Goal: Task Accomplishment & Management: Complete application form

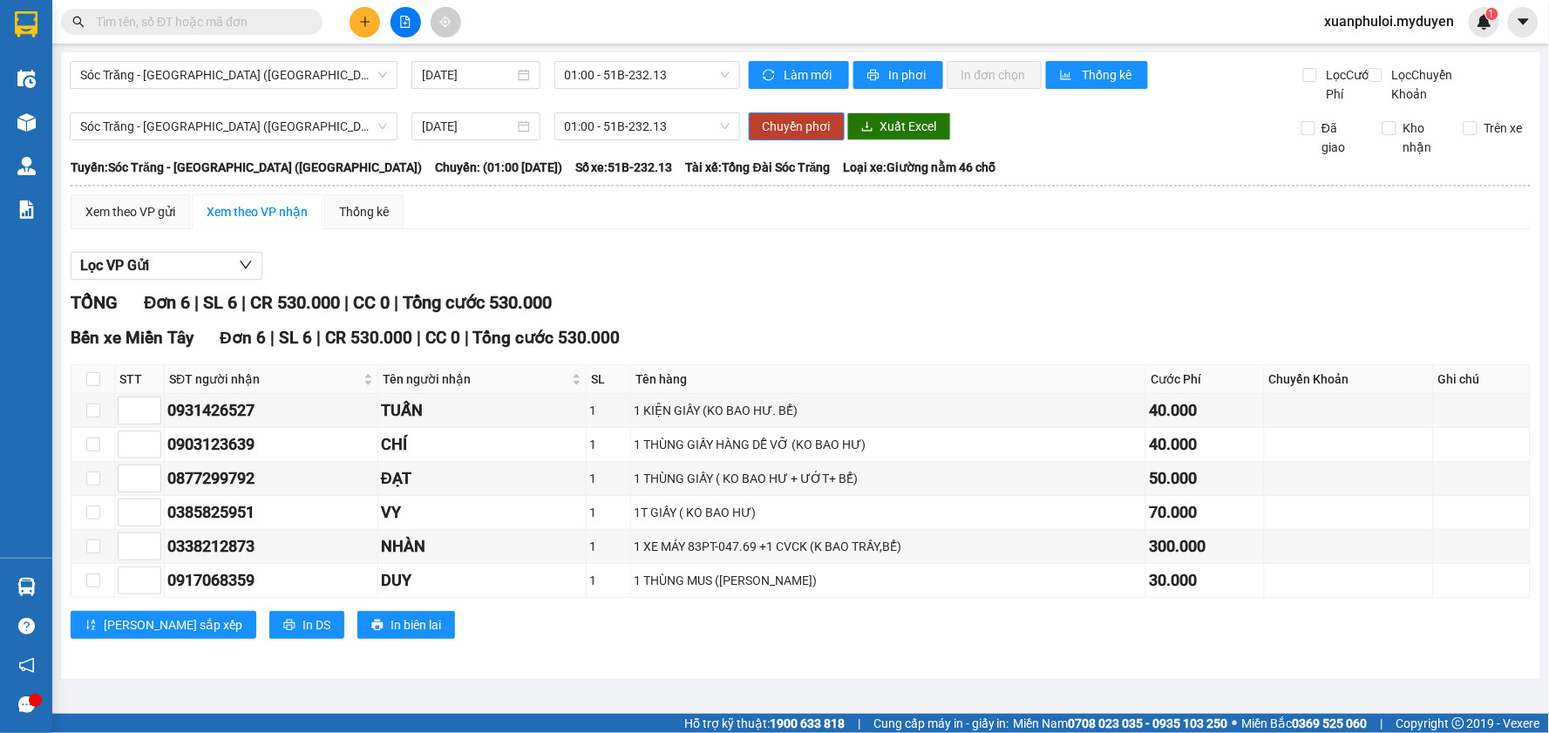
click at [363, 26] on icon "plus" at bounding box center [365, 22] width 12 height 12
click at [372, 59] on icon "snippets" at bounding box center [371, 65] width 10 height 12
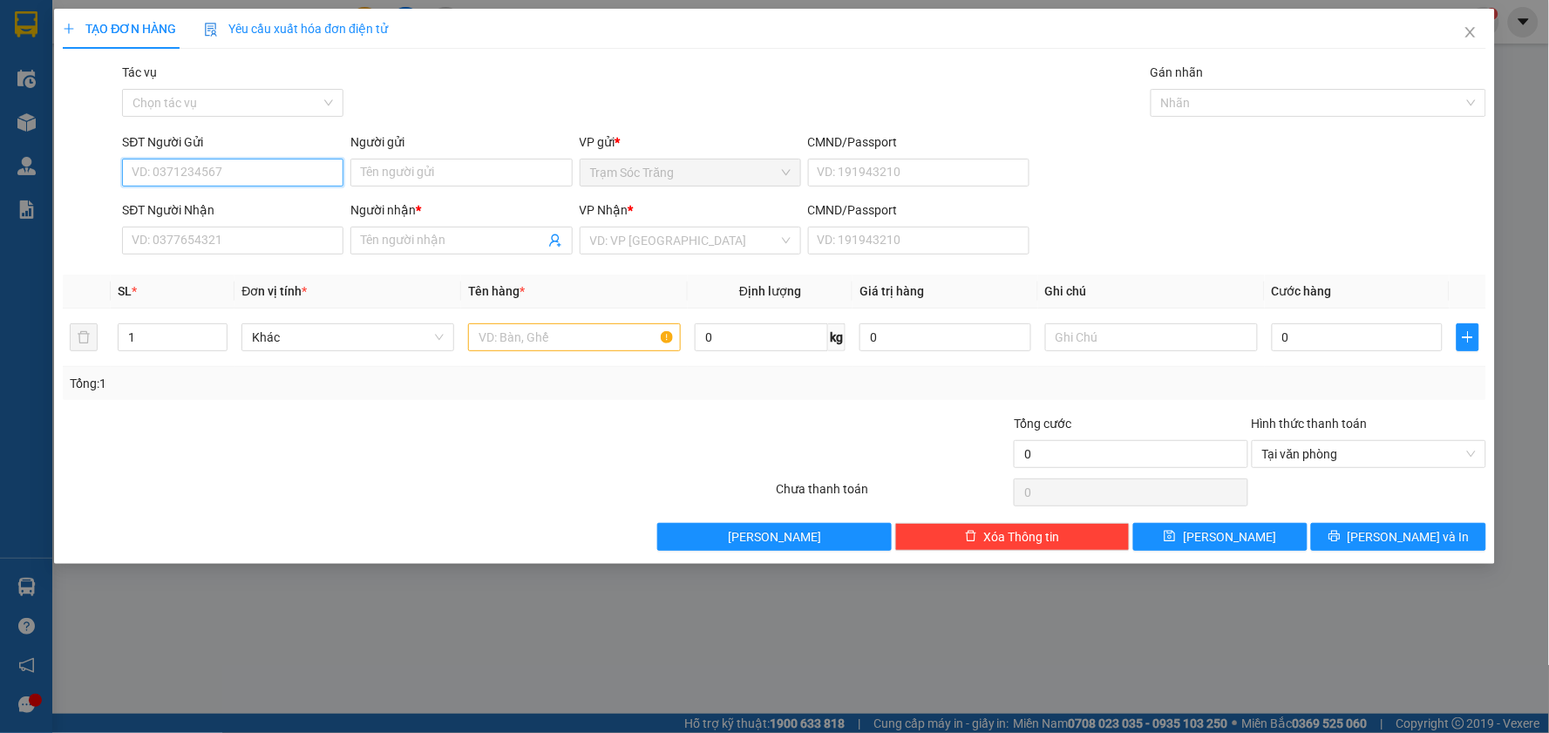
click at [197, 180] on input "SĐT Người Gửi" at bounding box center [232, 173] width 221 height 28
type input "0965188616"
click at [490, 178] on input "Người gửi" at bounding box center [460, 173] width 221 height 28
type input "ANH HÒA"
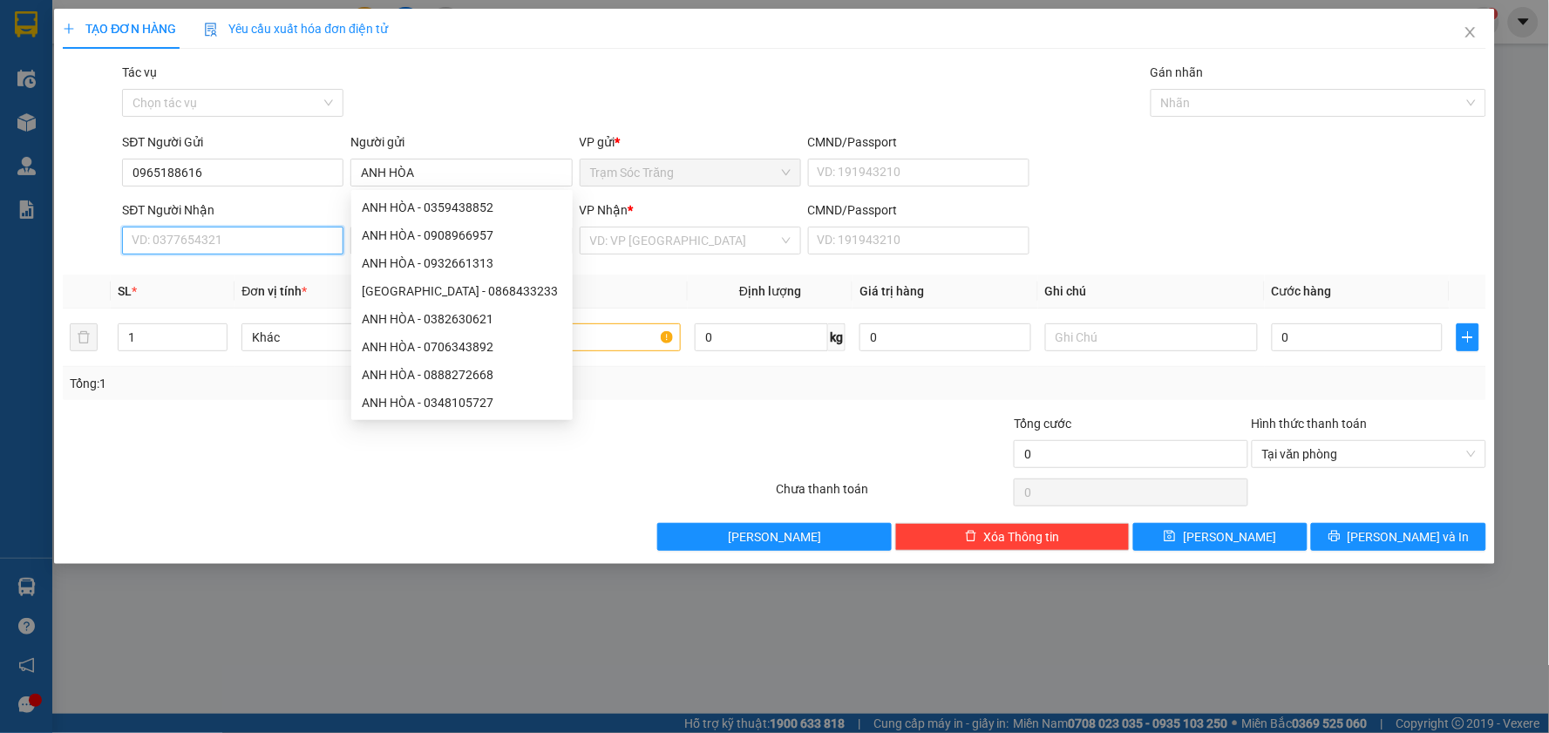
drag, startPoint x: 221, startPoint y: 248, endPoint x: 248, endPoint y: 241, distance: 27.9
click at [221, 247] on input "SĐT Người Nhận" at bounding box center [232, 241] width 221 height 28
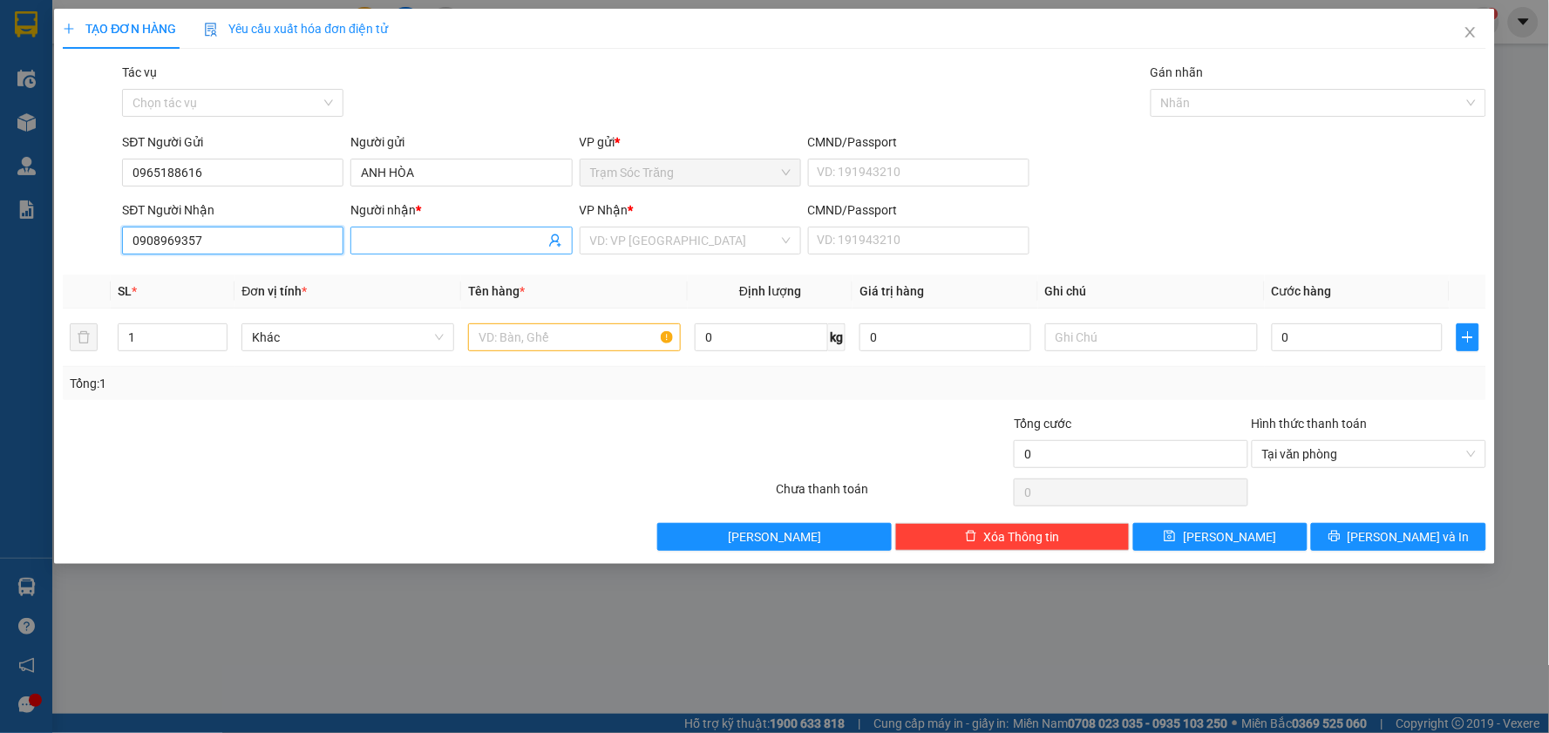
type input "0908969357"
click at [398, 240] on input "Người nhận *" at bounding box center [452, 240] width 183 height 19
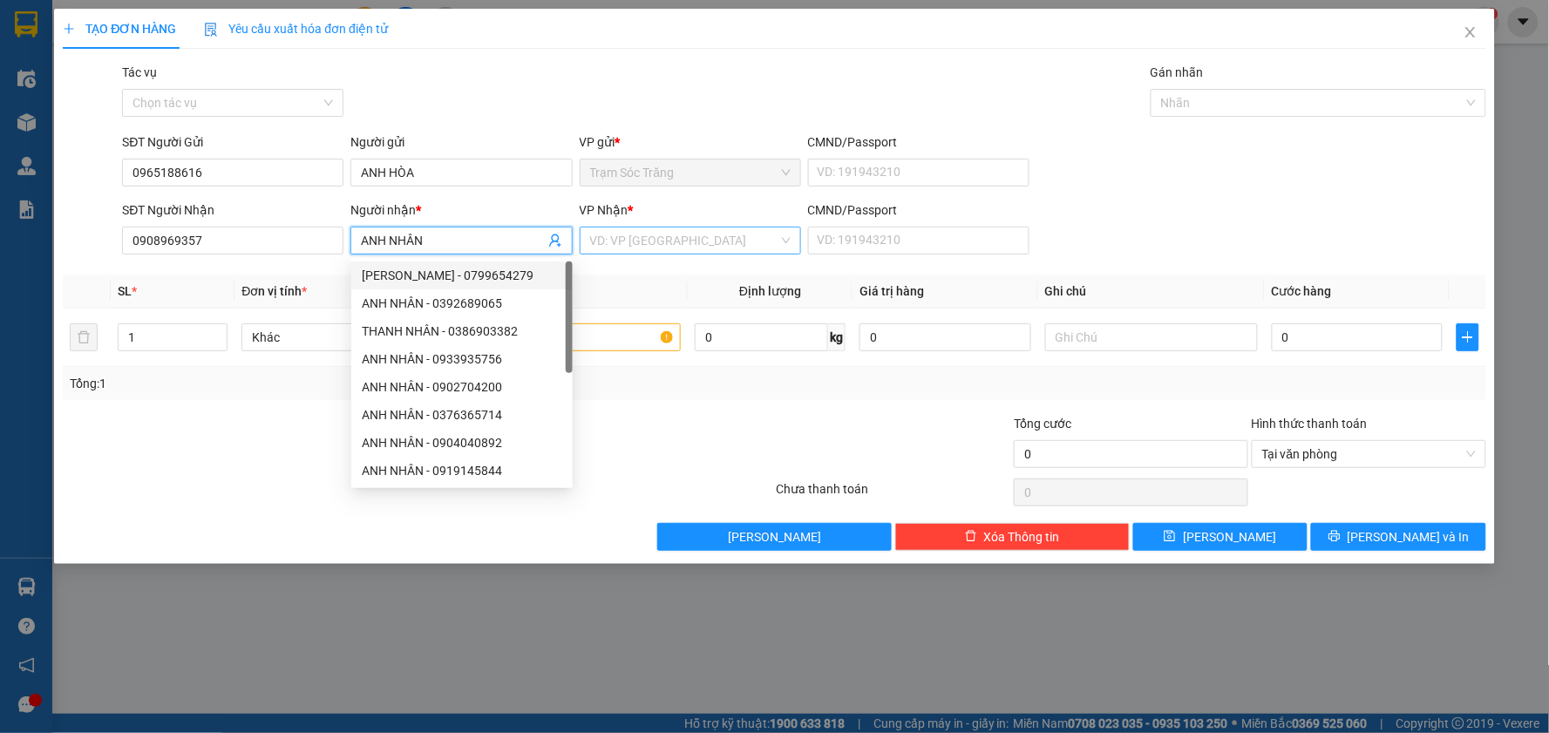
type input "ANH NHÂN"
click at [694, 244] on input "search" at bounding box center [684, 240] width 188 height 26
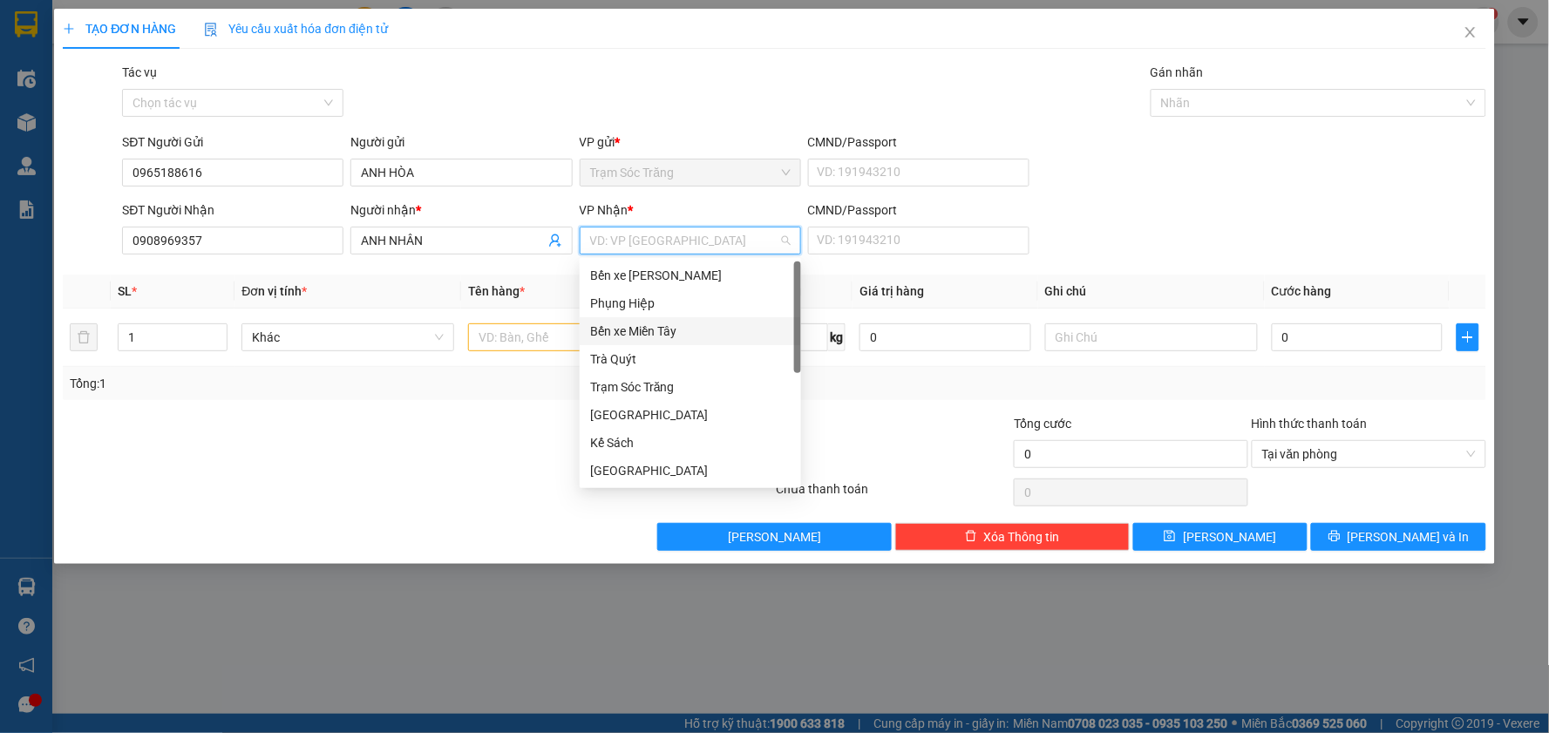
click at [677, 329] on div "Bến xe Miền Tây" at bounding box center [690, 331] width 200 height 19
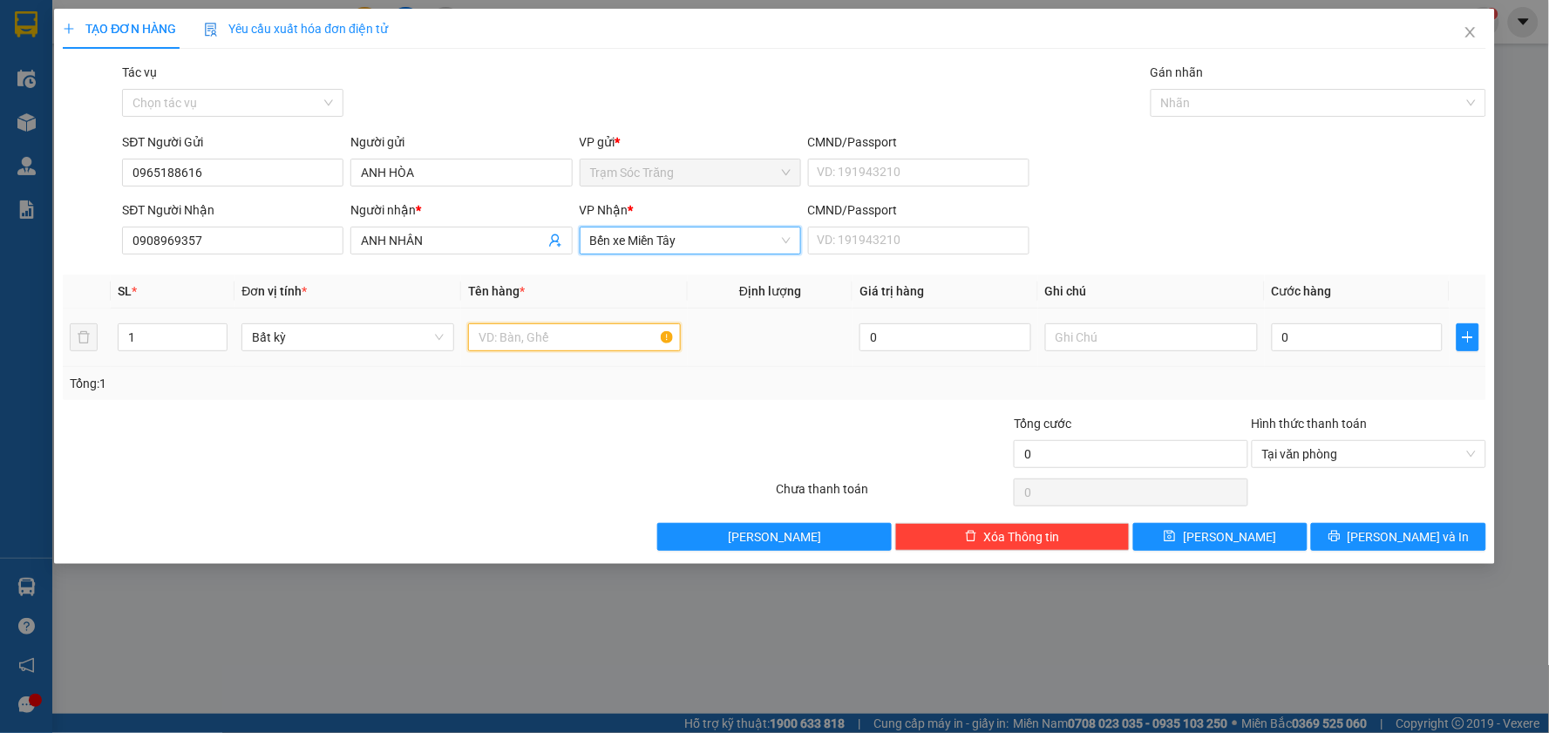
click at [587, 336] on input "text" at bounding box center [574, 337] width 213 height 28
click at [520, 336] on input "text" at bounding box center [574, 337] width 213 height 28
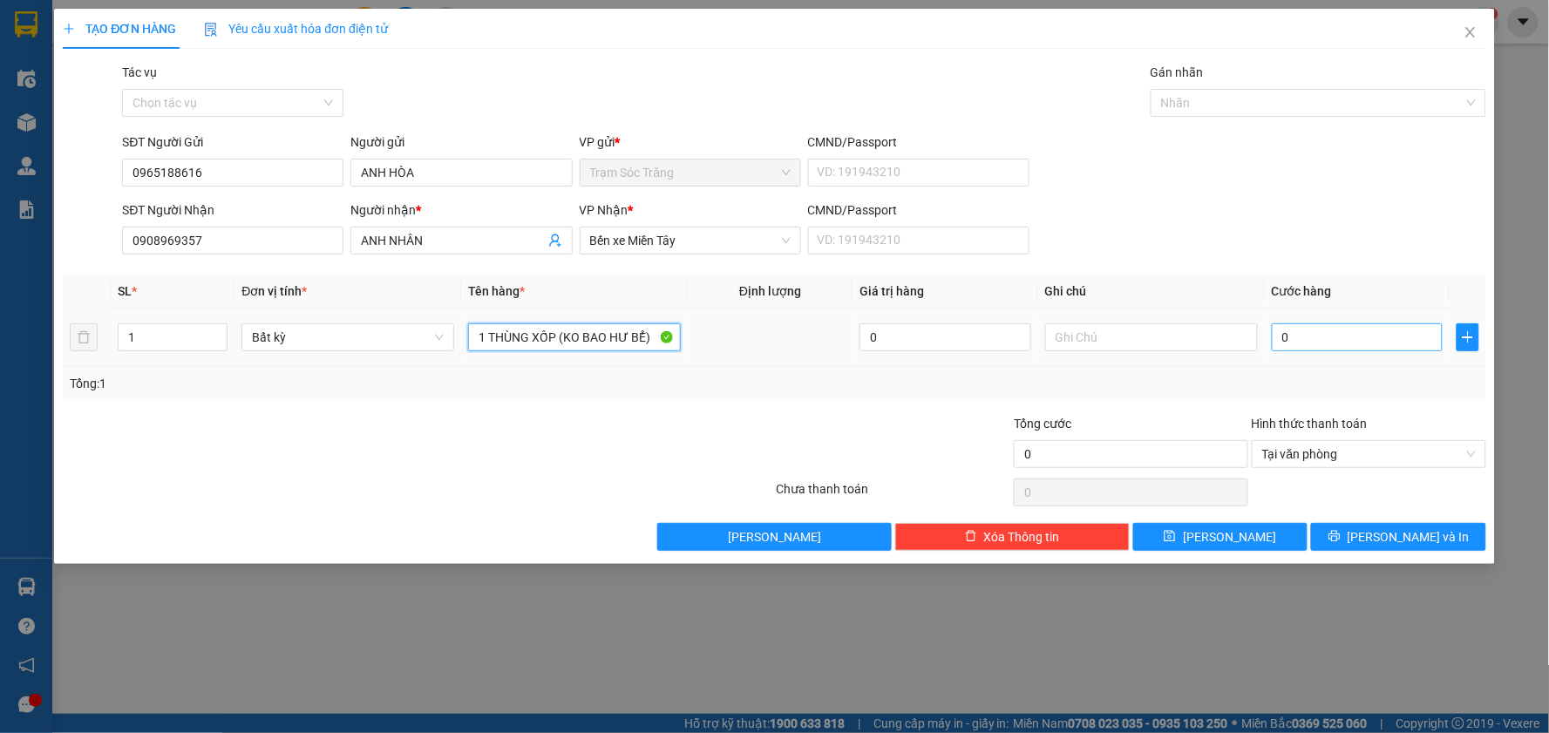
type input "1 THÙNG XỐP (KO BAO HƯ BỂ)"
click at [1337, 343] on input "0" at bounding box center [1358, 337] width 172 height 28
type input "5"
type input "50"
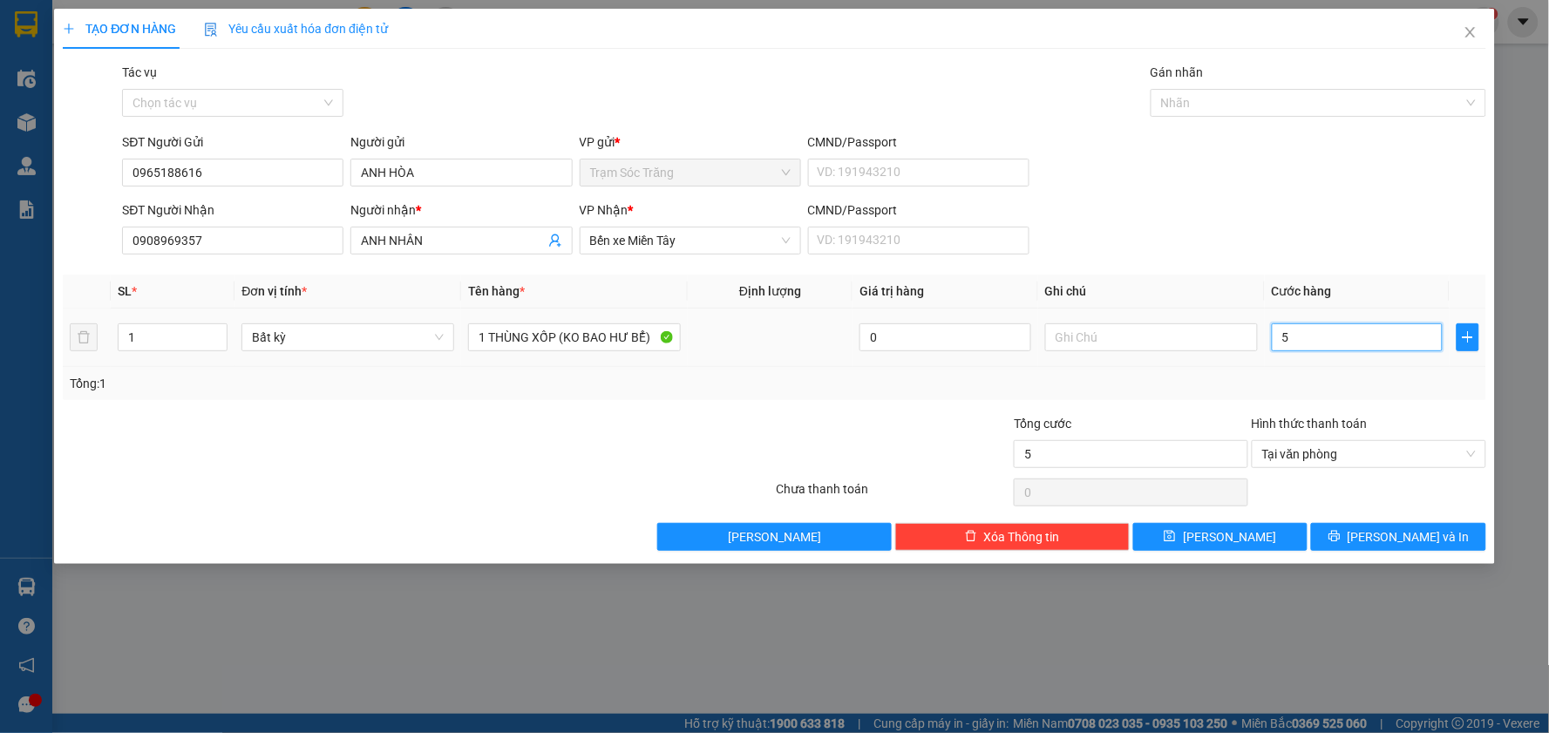
type input "50"
type input "500"
type input "5.000"
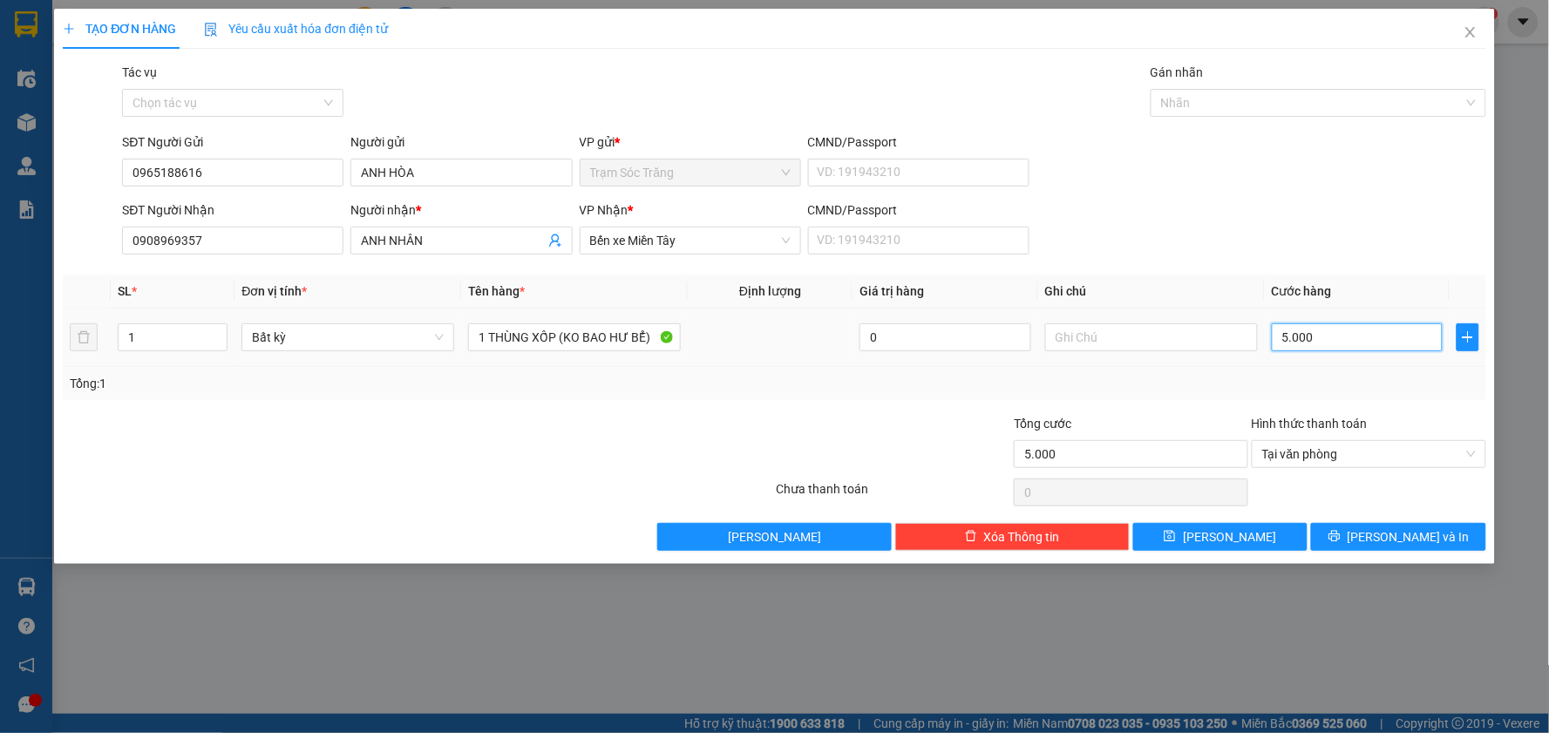
type input "50.000"
click at [1375, 526] on button "[PERSON_NAME] và In" at bounding box center [1398, 537] width 175 height 28
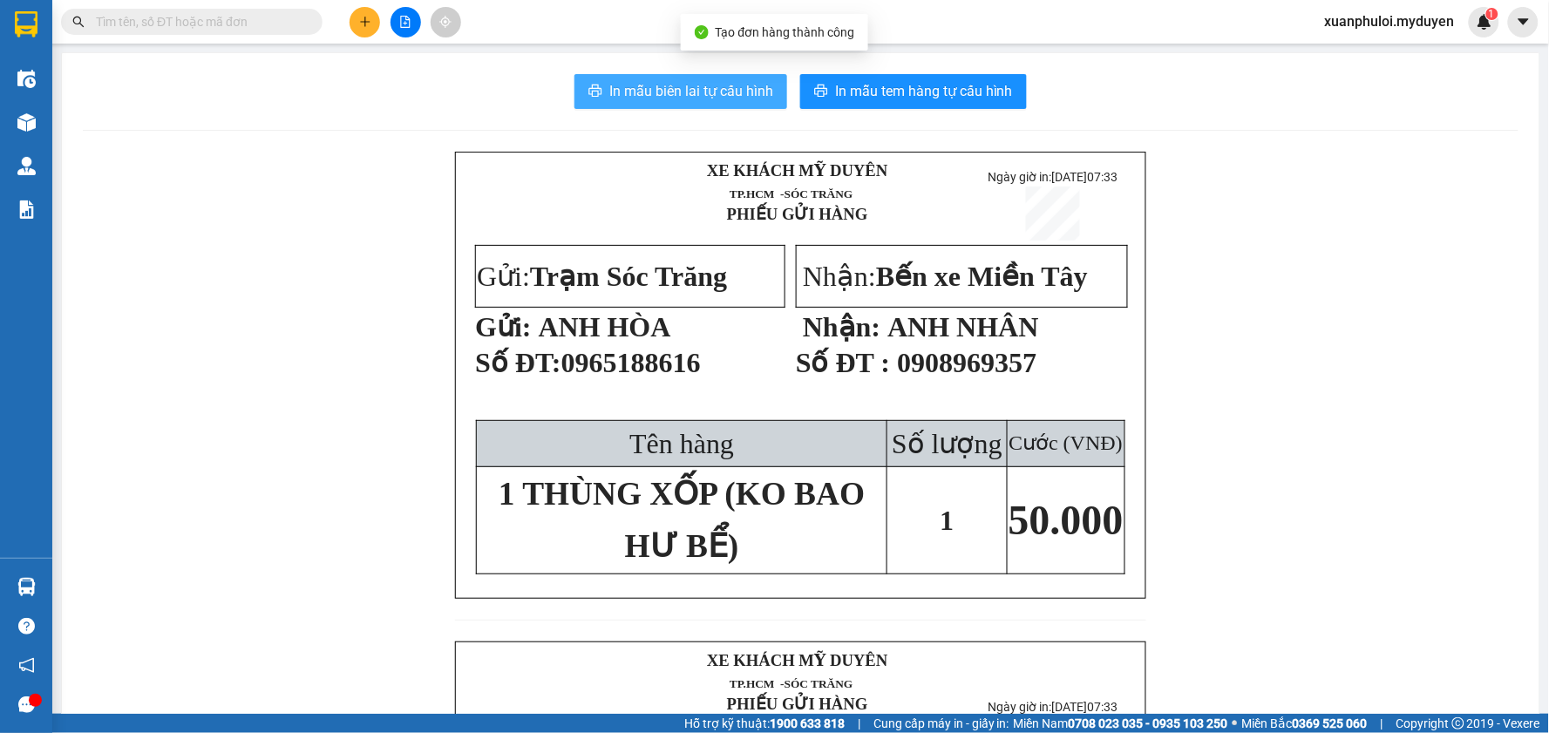
click at [631, 102] on button "In mẫu biên lai tự cấu hình" at bounding box center [680, 91] width 213 height 35
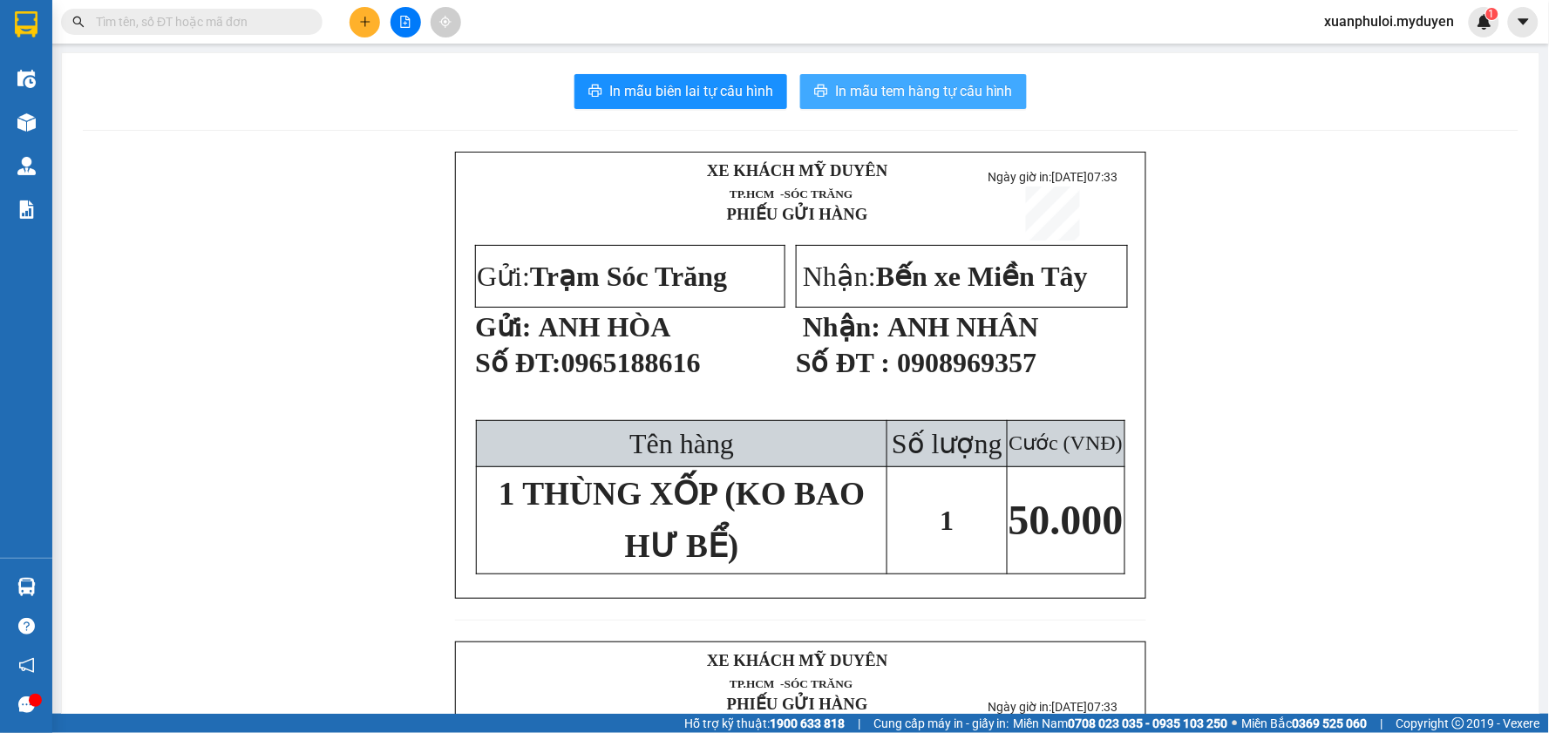
click at [904, 96] on span "In mẫu tem hàng tự cấu hình" at bounding box center [924, 91] width 178 height 22
click at [357, 17] on button at bounding box center [365, 22] width 31 height 31
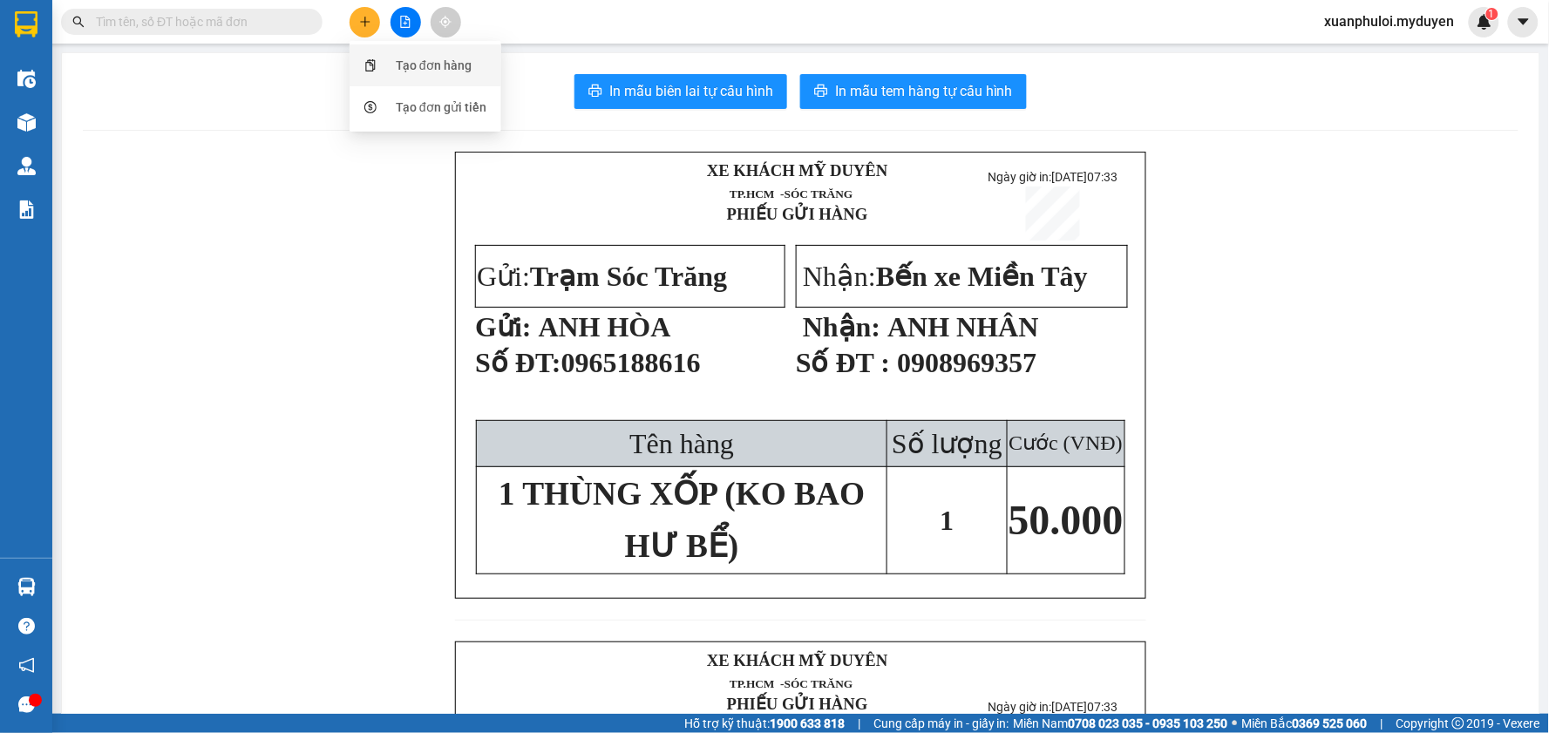
click at [392, 65] on div "Tạo đơn hàng" at bounding box center [425, 65] width 131 height 33
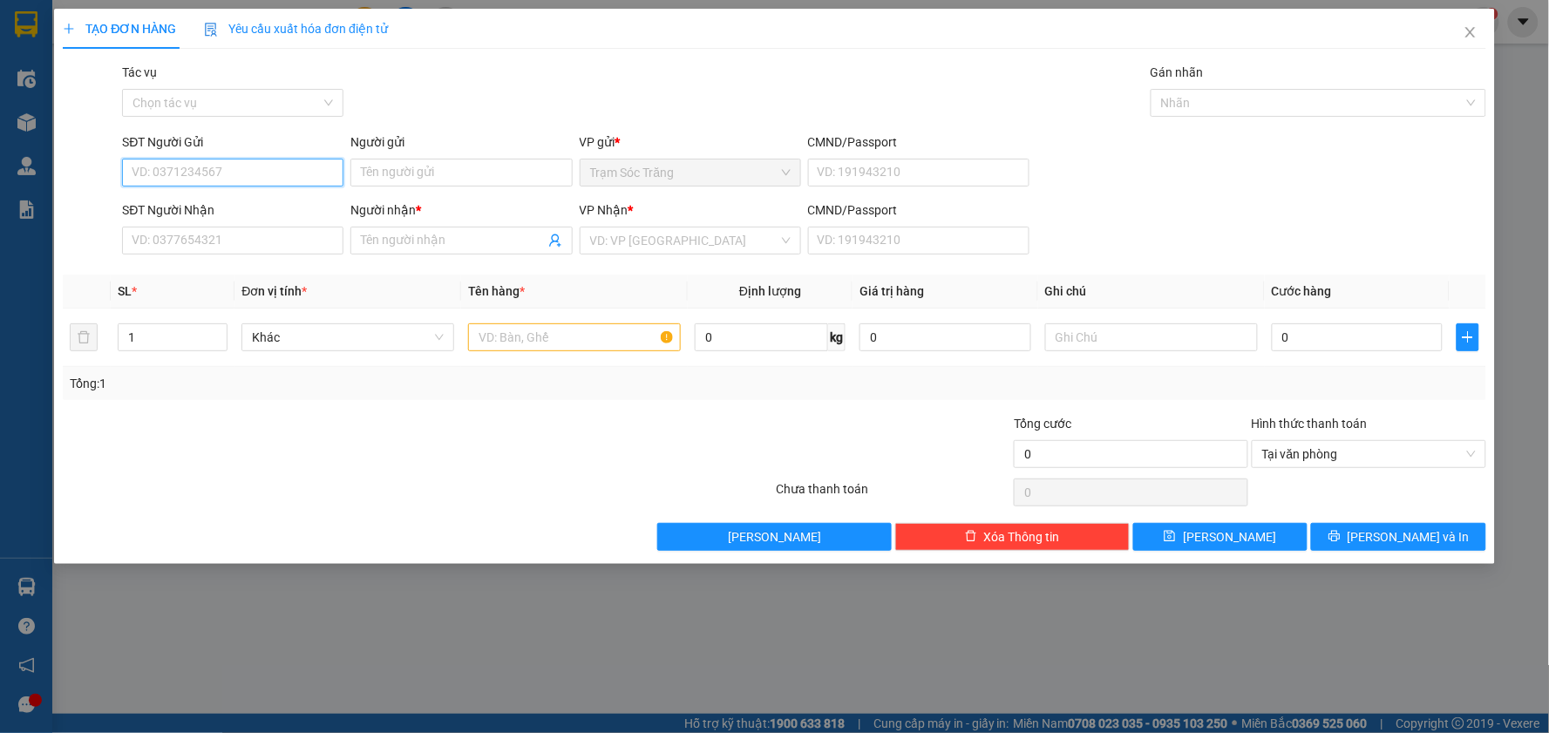
click at [235, 177] on input "SĐT Người Gửi" at bounding box center [232, 173] width 221 height 28
click at [249, 176] on input "SĐT Người Gửi" at bounding box center [232, 173] width 221 height 28
type input "0346906"
click at [249, 209] on div "0346906815 - BÍCH" at bounding box center [232, 207] width 200 height 19
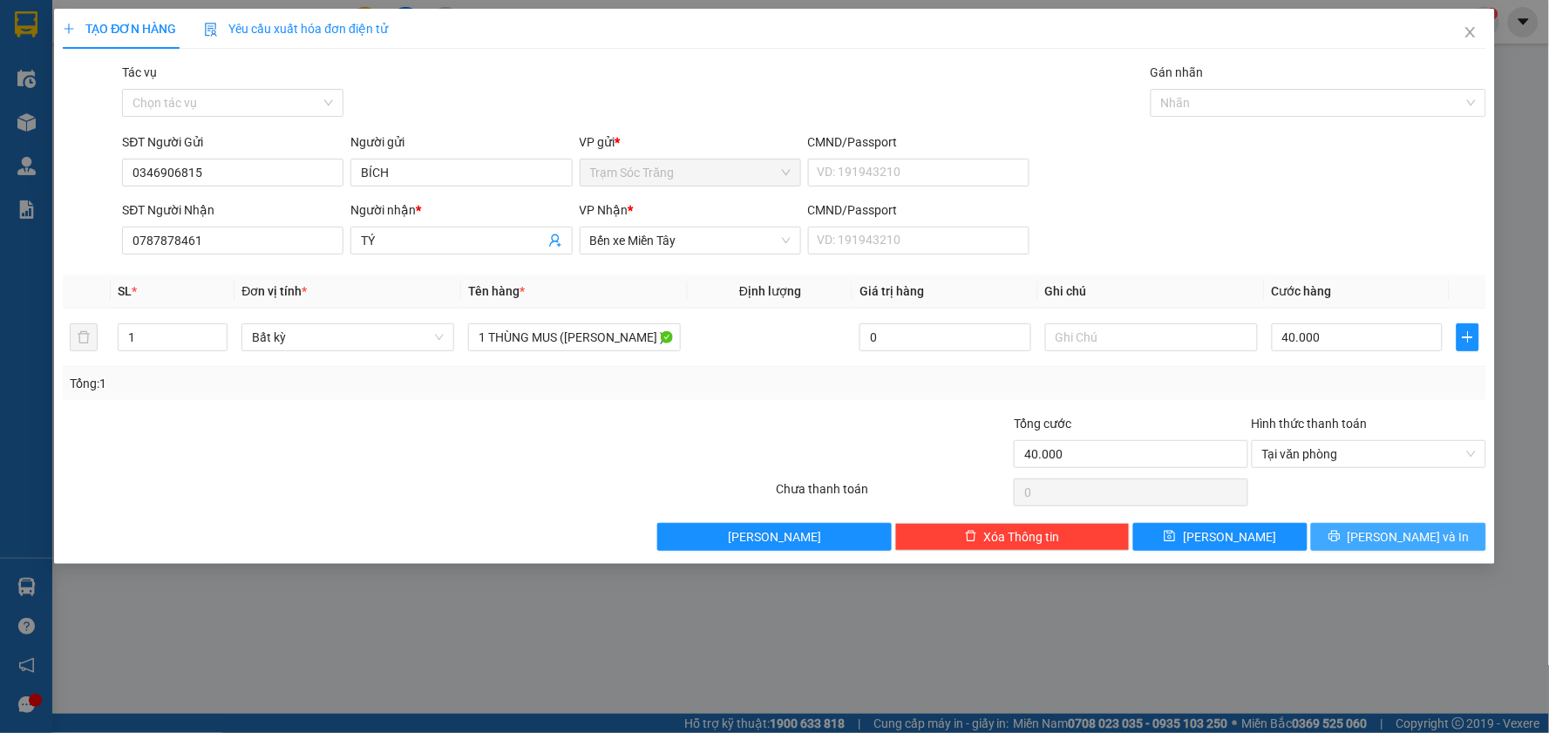
click at [1371, 526] on button "[PERSON_NAME] và In" at bounding box center [1398, 537] width 175 height 28
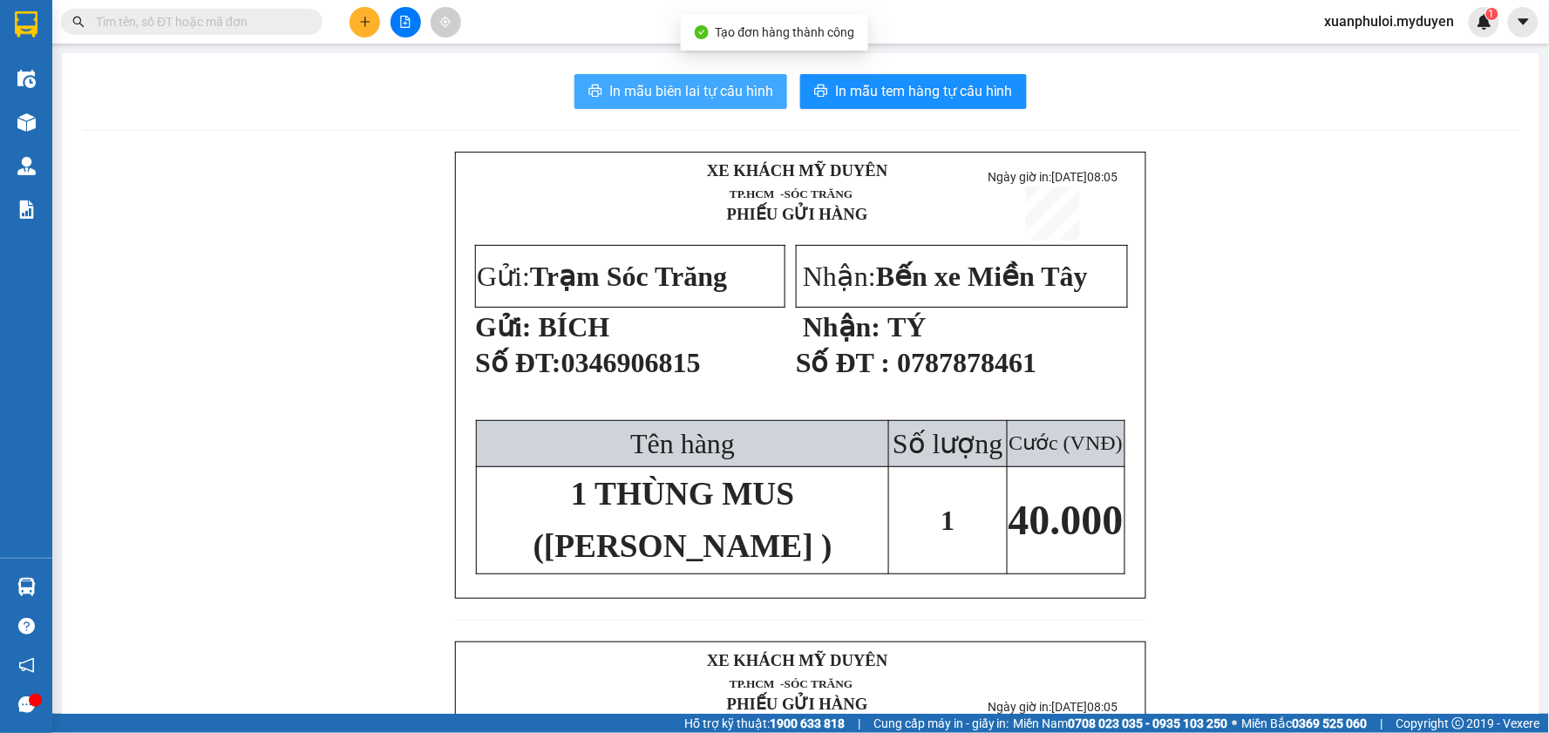
click at [649, 85] on span "In mẫu biên lai tự cấu hình" at bounding box center [691, 91] width 164 height 22
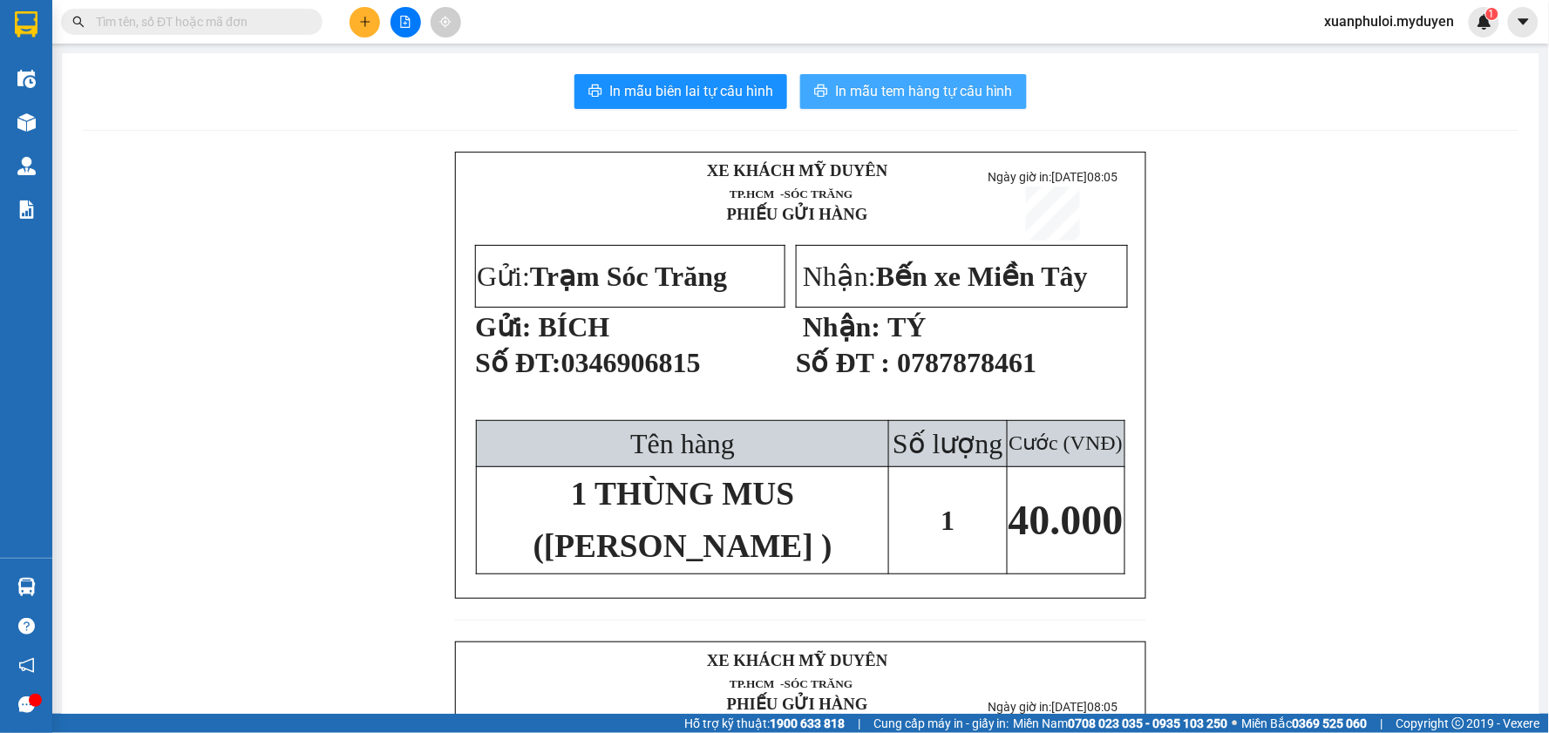
click at [919, 96] on span "In mẫu tem hàng tự cấu hình" at bounding box center [924, 91] width 178 height 22
